Goal: Task Accomplishment & Management: Use online tool/utility

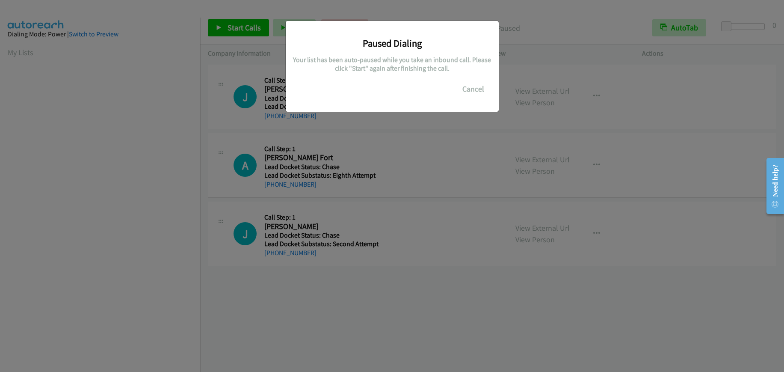
scroll to position [108, 0]
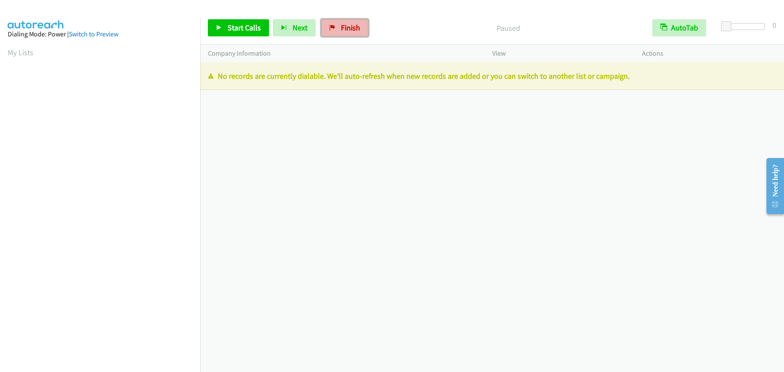
click at [344, 27] on span "Finish" at bounding box center [350, 28] width 19 height 10
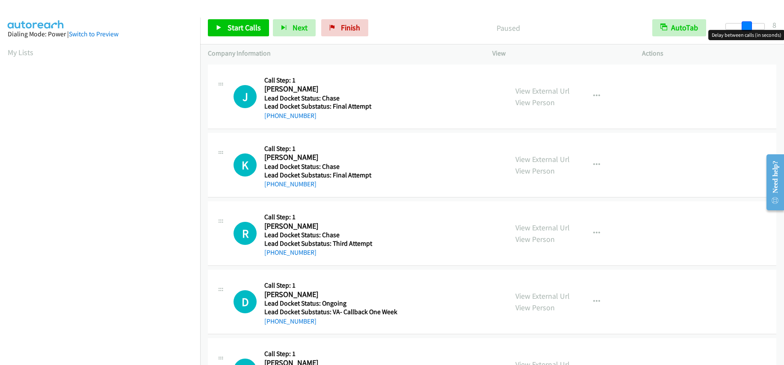
drag, startPoint x: 728, startPoint y: 24, endPoint x: 749, endPoint y: 27, distance: 22.0
click at [749, 27] on span at bounding box center [747, 26] width 10 height 10
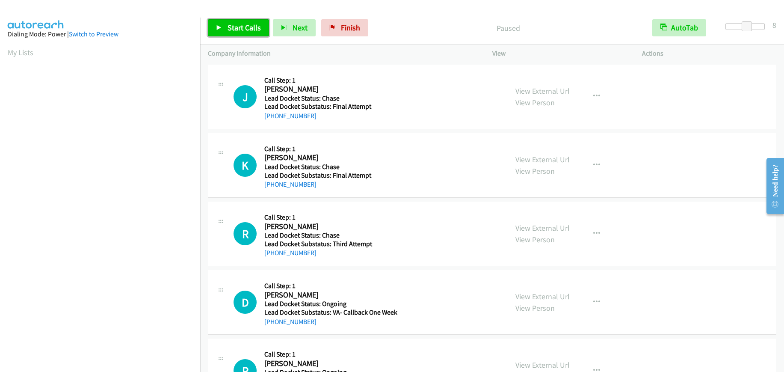
click at [233, 26] on span "Start Calls" at bounding box center [244, 28] width 33 height 10
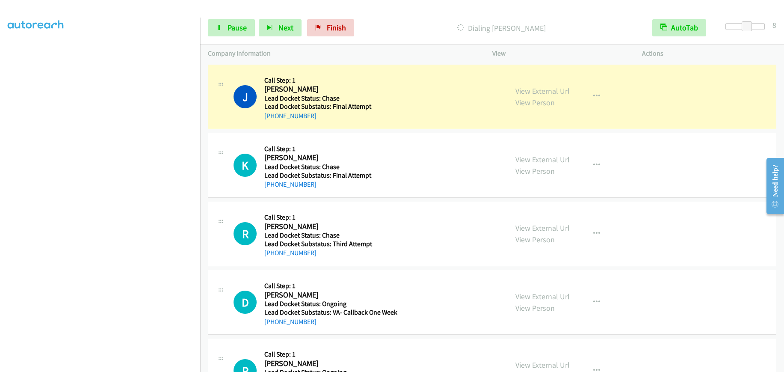
scroll to position [108, 0]
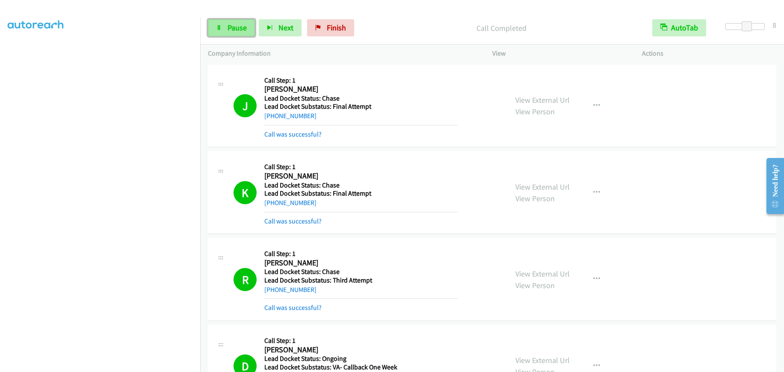
click at [233, 21] on link "Pause" at bounding box center [231, 27] width 47 height 17
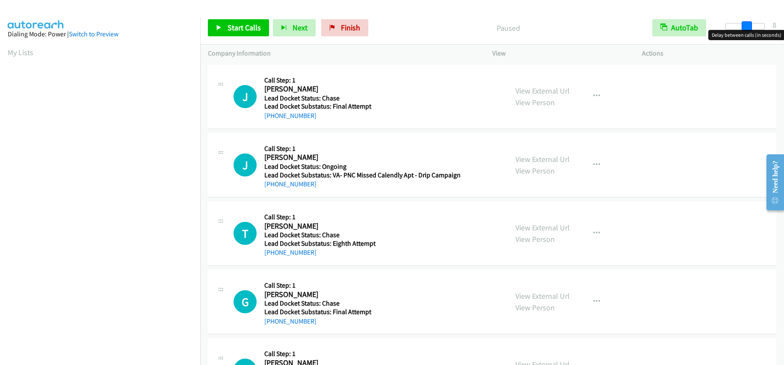
drag, startPoint x: 726, startPoint y: 29, endPoint x: 747, endPoint y: 27, distance: 20.6
click at [747, 27] on span at bounding box center [747, 26] width 10 height 10
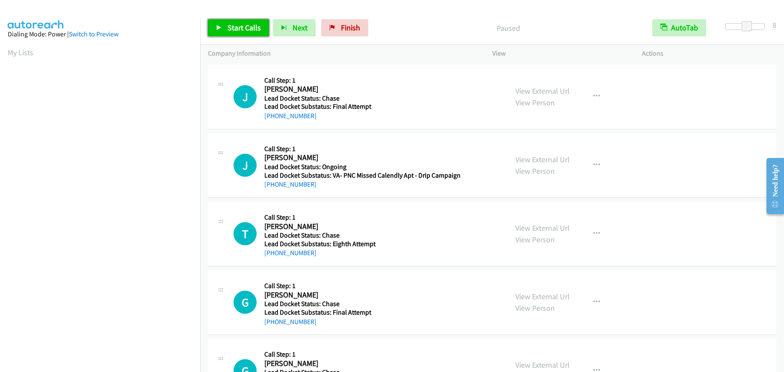
click at [229, 22] on link "Start Calls" at bounding box center [238, 27] width 61 height 17
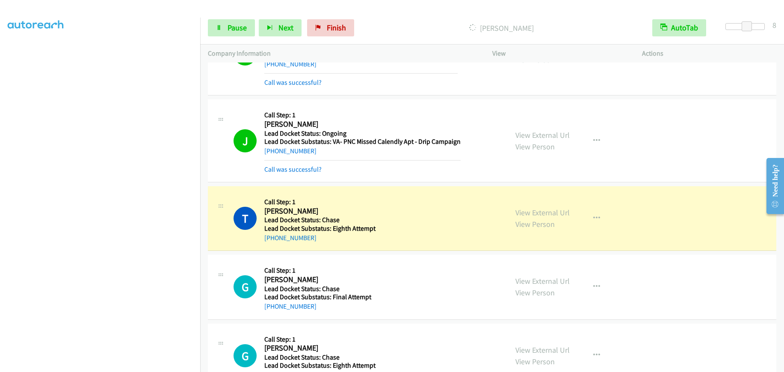
scroll to position [80, 0]
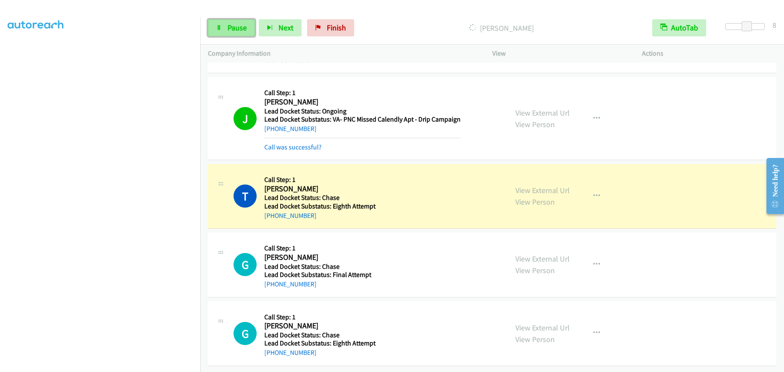
click at [234, 33] on link "Pause" at bounding box center [231, 27] width 47 height 17
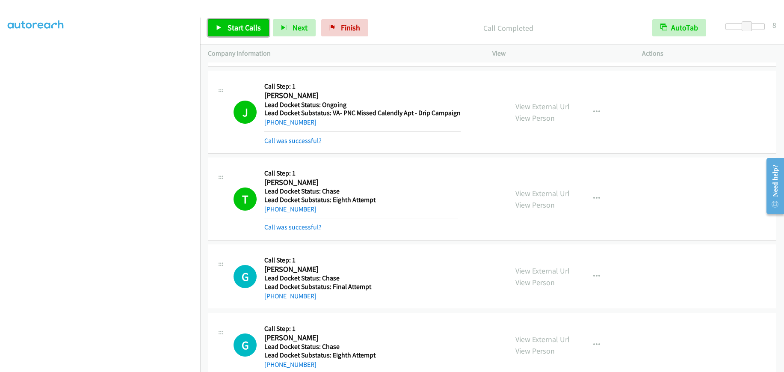
click at [250, 27] on span "Start Calls" at bounding box center [244, 28] width 33 height 10
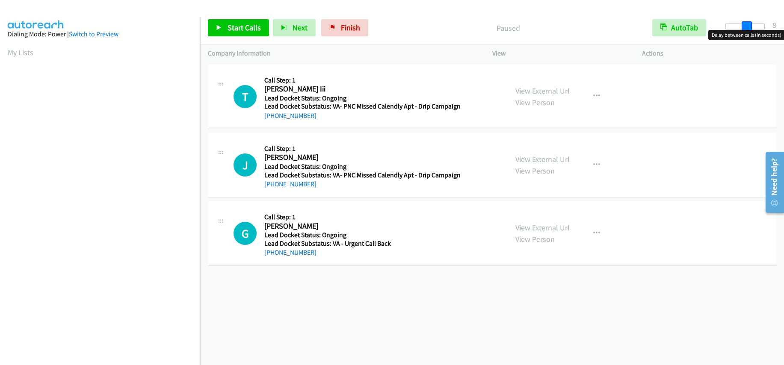
drag, startPoint x: 725, startPoint y: 22, endPoint x: 746, endPoint y: 27, distance: 21.1
click at [746, 27] on span at bounding box center [747, 26] width 10 height 10
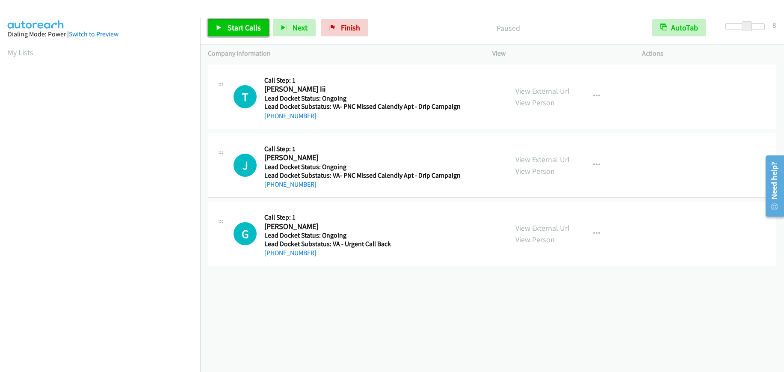
click at [248, 25] on span "Start Calls" at bounding box center [244, 28] width 33 height 10
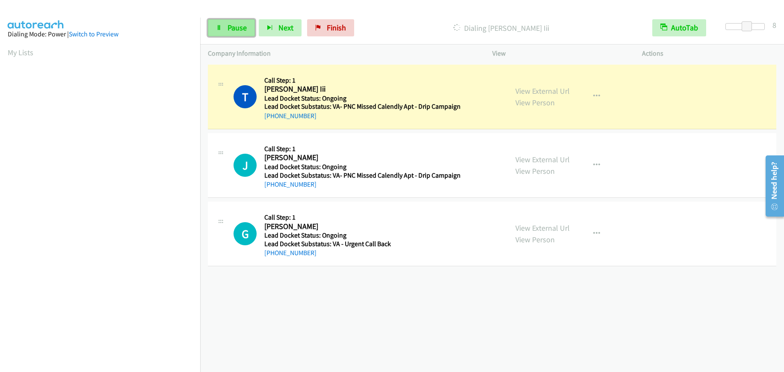
click at [226, 25] on link "Pause" at bounding box center [231, 27] width 47 height 17
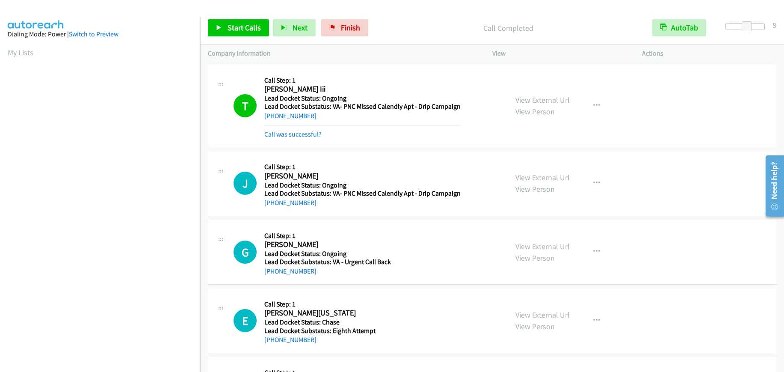
scroll to position [108, 0]
click at [246, 25] on span "Start Calls" at bounding box center [244, 28] width 33 height 10
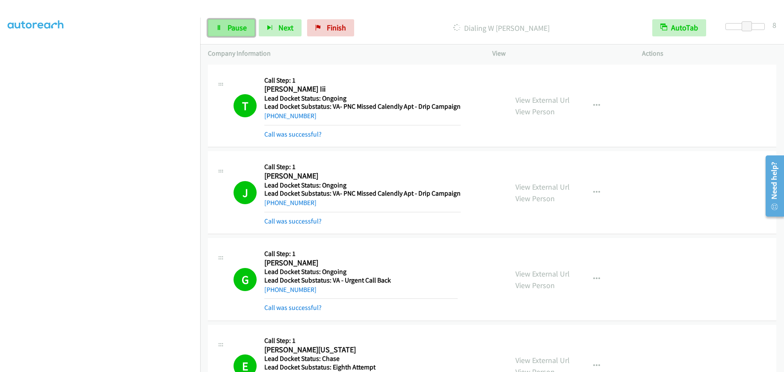
click at [226, 22] on link "Pause" at bounding box center [231, 27] width 47 height 17
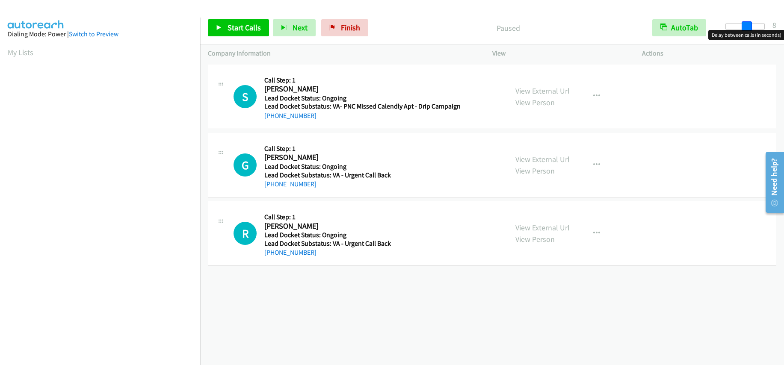
drag, startPoint x: 722, startPoint y: 27, endPoint x: 742, endPoint y: 29, distance: 19.4
click at [742, 29] on div at bounding box center [745, 26] width 39 height 7
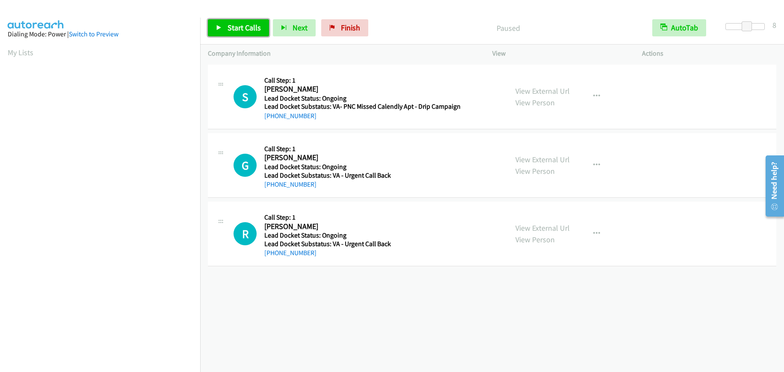
click at [240, 29] on span "Start Calls" at bounding box center [244, 28] width 33 height 10
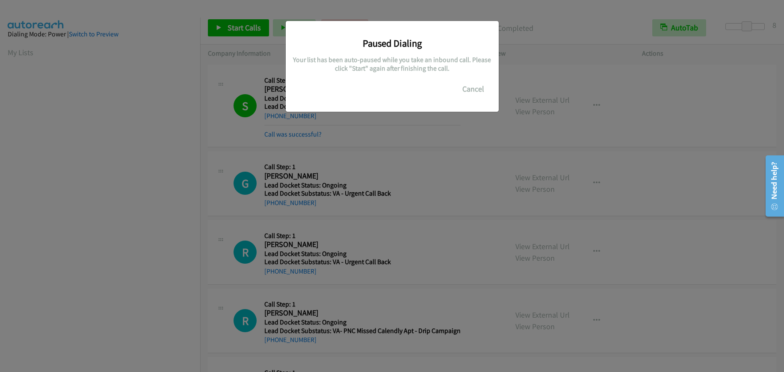
scroll to position [108, 0]
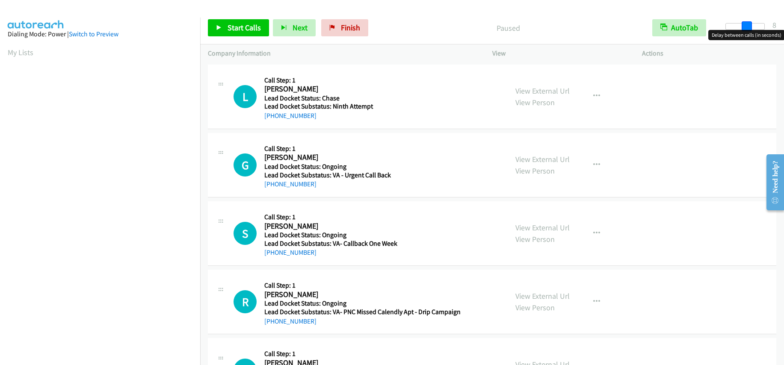
drag, startPoint x: 727, startPoint y: 28, endPoint x: 749, endPoint y: 27, distance: 21.8
click at [749, 27] on span at bounding box center [747, 26] width 10 height 10
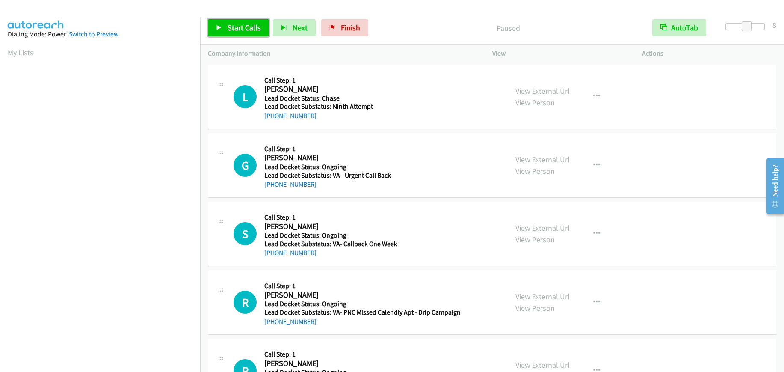
click at [227, 23] on link "Start Calls" at bounding box center [238, 27] width 61 height 17
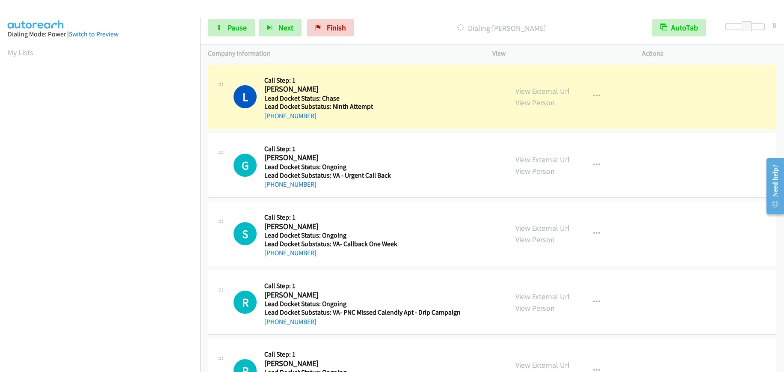
scroll to position [108, 0]
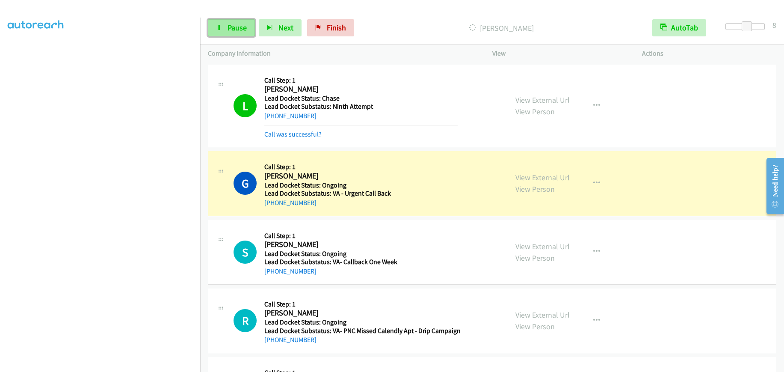
click at [237, 29] on span "Pause" at bounding box center [237, 28] width 19 height 10
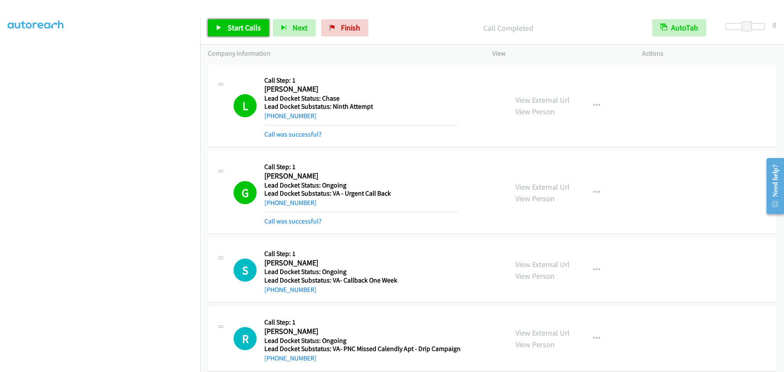
click at [248, 25] on span "Start Calls" at bounding box center [244, 28] width 33 height 10
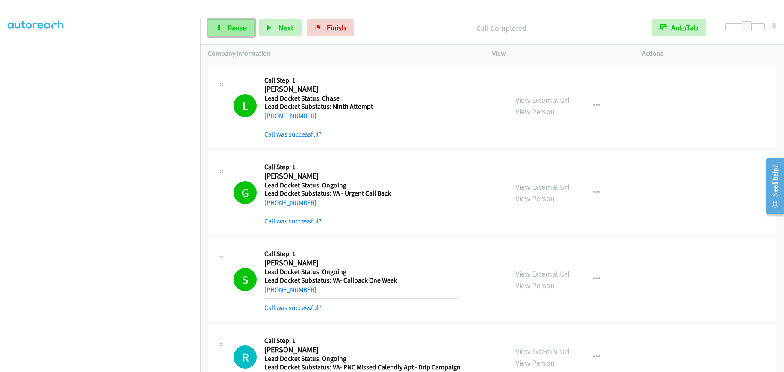
click at [238, 29] on span "Pause" at bounding box center [237, 28] width 19 height 10
click at [247, 28] on span "Start Calls" at bounding box center [244, 28] width 33 height 10
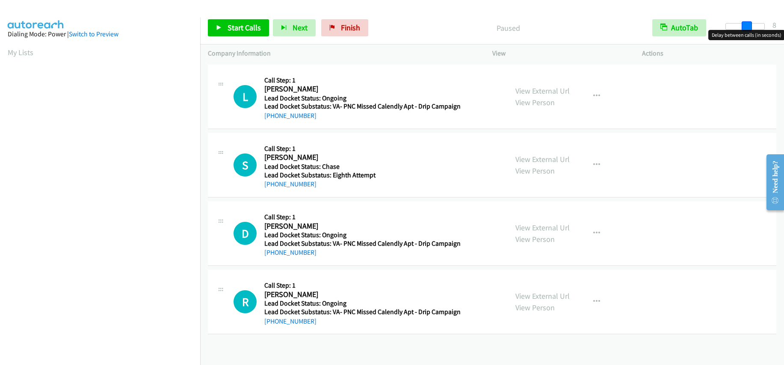
drag, startPoint x: 728, startPoint y: 26, endPoint x: 750, endPoint y: 27, distance: 21.4
click at [750, 27] on span at bounding box center [747, 26] width 10 height 10
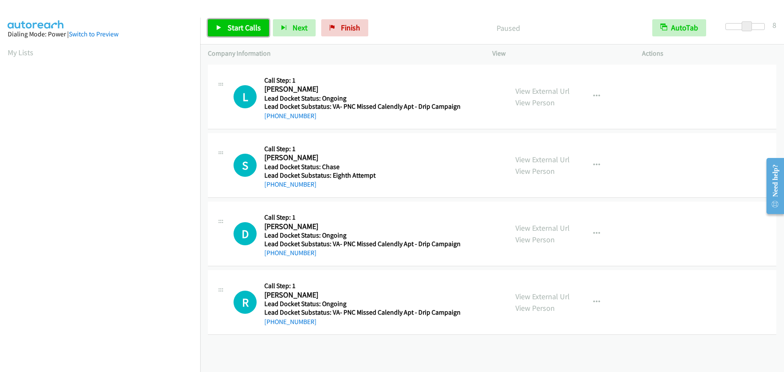
click at [232, 24] on span "Start Calls" at bounding box center [244, 28] width 33 height 10
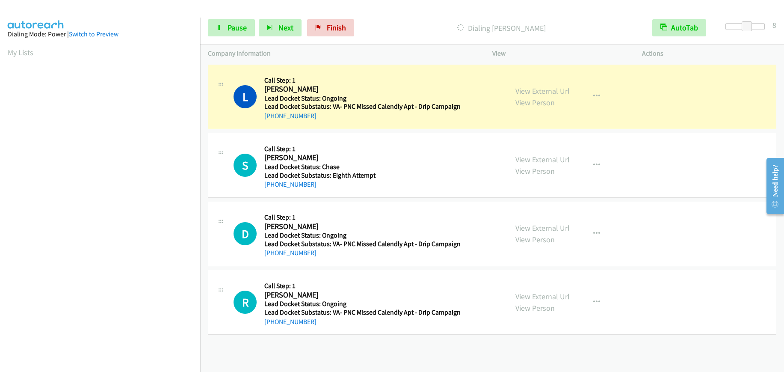
scroll to position [108, 0]
click at [229, 29] on span "Pause" at bounding box center [237, 28] width 19 height 10
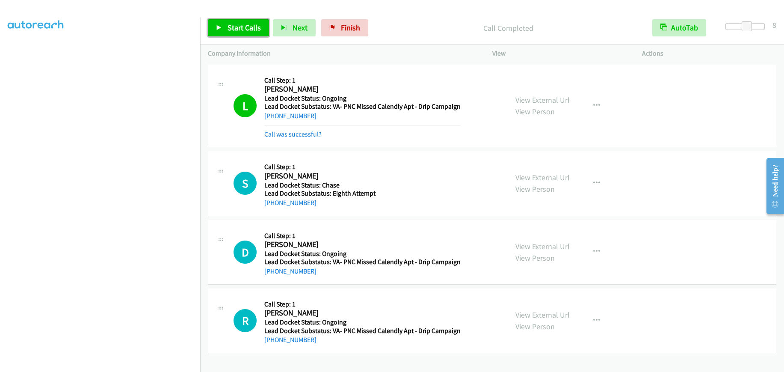
click at [231, 30] on span "Start Calls" at bounding box center [244, 28] width 33 height 10
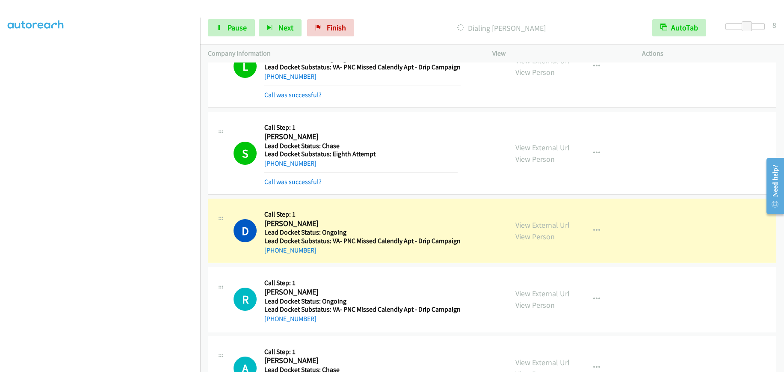
scroll to position [171, 0]
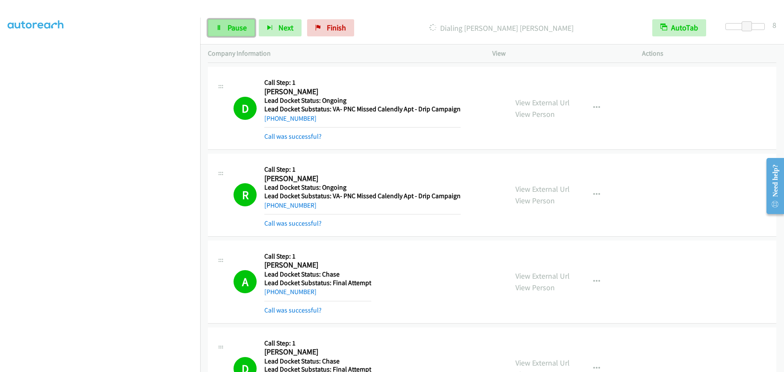
click at [245, 31] on span "Pause" at bounding box center [237, 28] width 19 height 10
click at [231, 27] on span "Start Calls" at bounding box center [244, 28] width 33 height 10
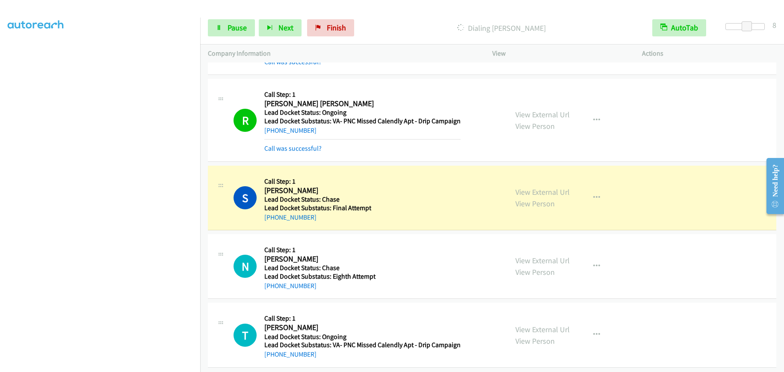
scroll to position [1035, 0]
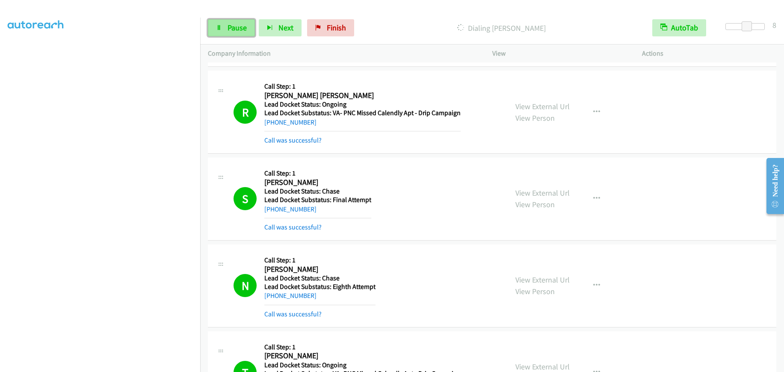
click at [244, 30] on span "Pause" at bounding box center [237, 28] width 19 height 10
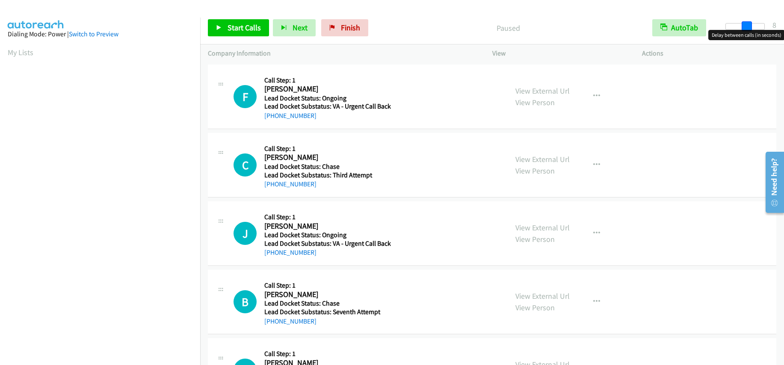
drag, startPoint x: 725, startPoint y: 28, endPoint x: 744, endPoint y: 26, distance: 19.8
click at [744, 26] on span at bounding box center [747, 26] width 10 height 10
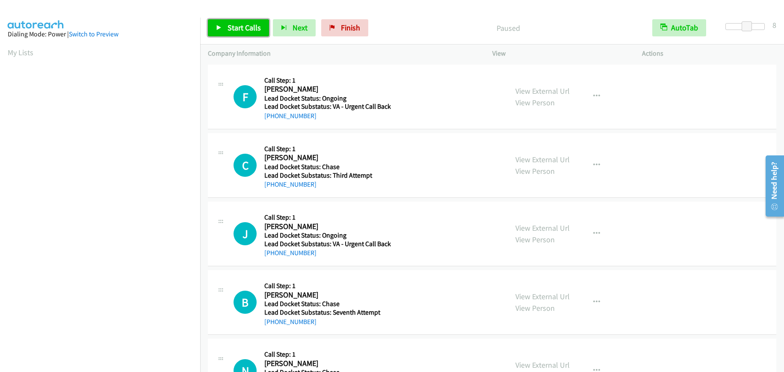
click at [243, 22] on link "Start Calls" at bounding box center [238, 27] width 61 height 17
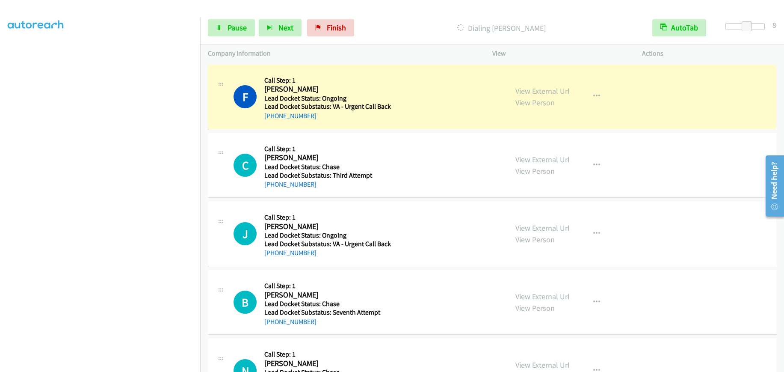
scroll to position [108, 0]
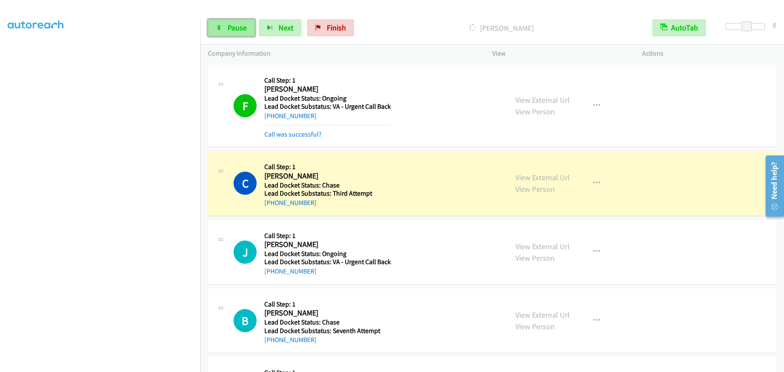
click at [236, 28] on span "Pause" at bounding box center [237, 28] width 19 height 10
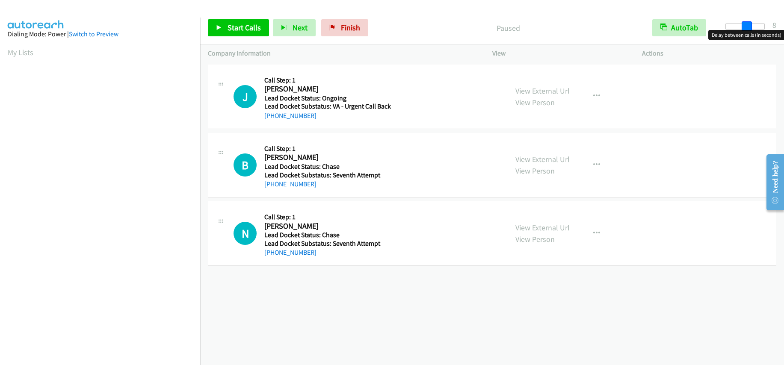
drag, startPoint x: 728, startPoint y: 27, endPoint x: 747, endPoint y: 31, distance: 20.1
click at [747, 31] on body "Start Calls Pause Next Finish Paused AutoTab AutoTab 8 Company Information Info…" at bounding box center [392, 20] width 784 height 41
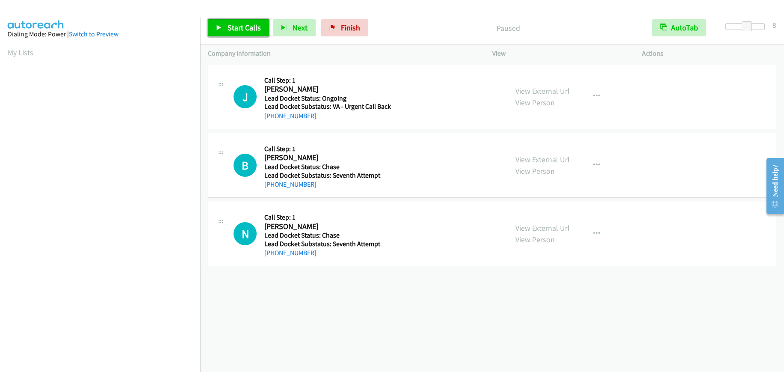
click at [250, 27] on span "Start Calls" at bounding box center [244, 28] width 33 height 10
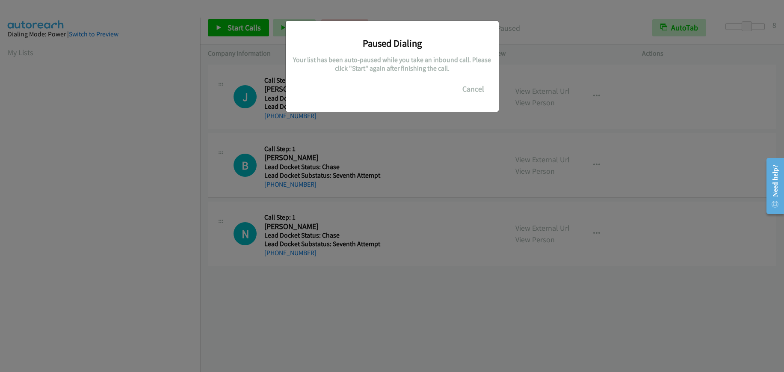
scroll to position [108, 0]
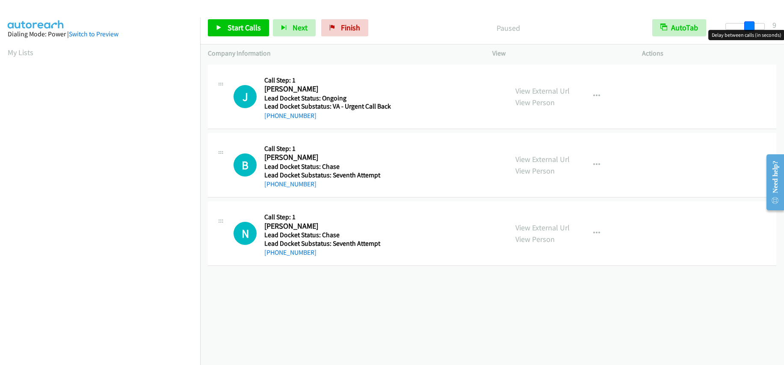
drag, startPoint x: 728, startPoint y: 26, endPoint x: 751, endPoint y: 28, distance: 22.4
click at [751, 28] on span at bounding box center [750, 26] width 10 height 10
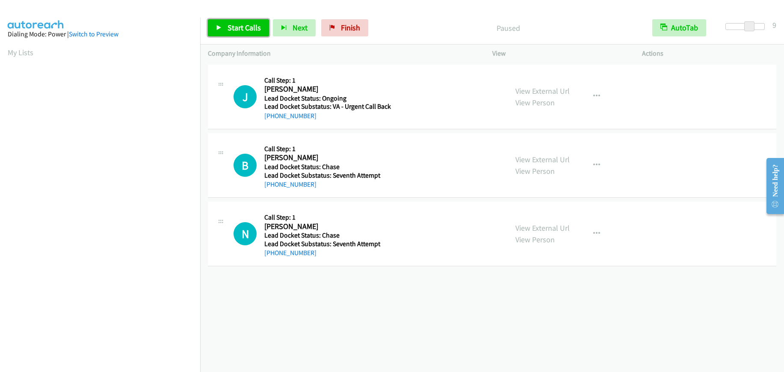
click at [243, 26] on span "Start Calls" at bounding box center [244, 28] width 33 height 10
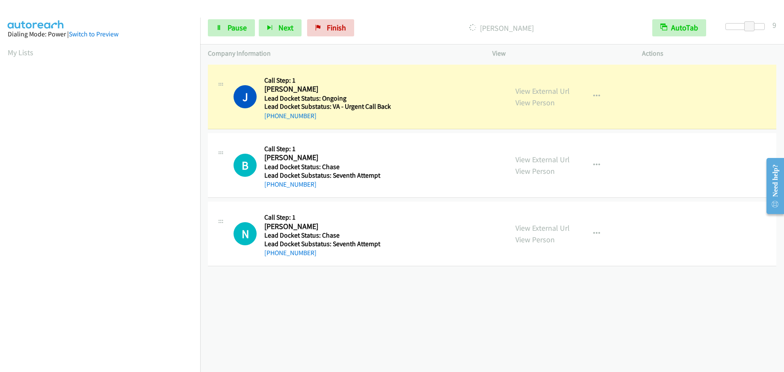
scroll to position [108, 0]
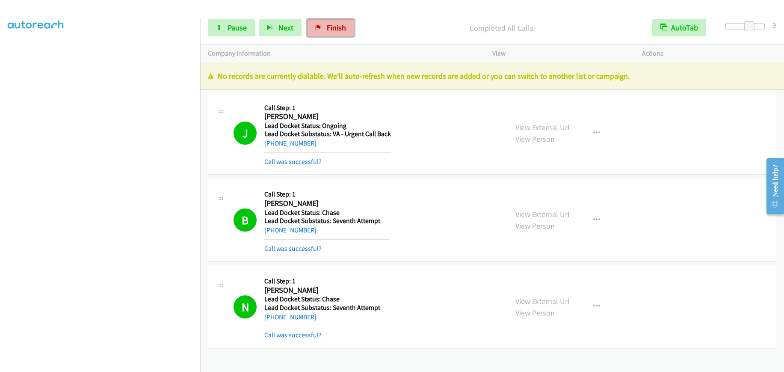
click at [327, 24] on span "Finish" at bounding box center [336, 28] width 19 height 10
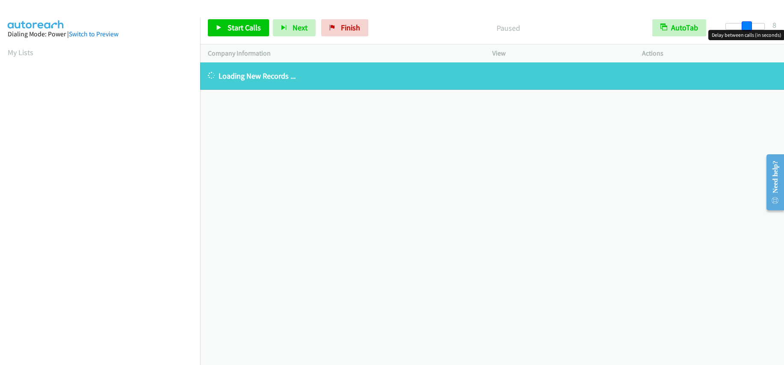
drag, startPoint x: 725, startPoint y: 25, endPoint x: 745, endPoint y: 26, distance: 20.1
click at [745, 26] on span at bounding box center [747, 26] width 10 height 10
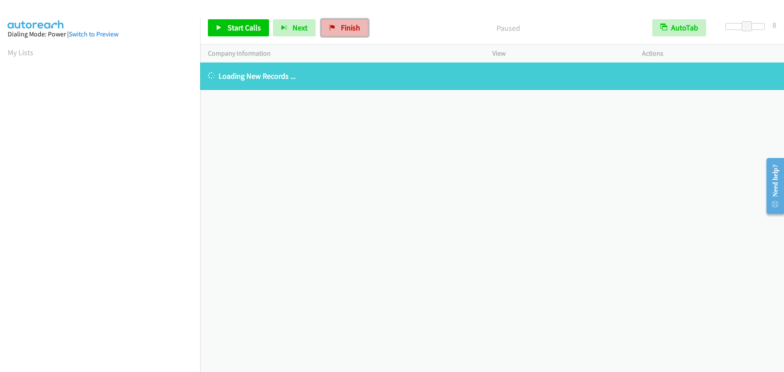
click at [361, 33] on link "Finish" at bounding box center [344, 27] width 47 height 17
